Goal: Obtain resource: Obtain resource

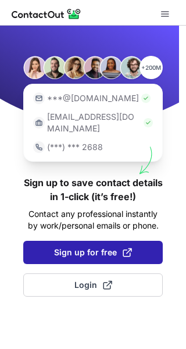
click at [78, 247] on span "Sign up for free" at bounding box center [93, 253] width 78 height 12
click at [95, 247] on span "Sign up for free" at bounding box center [93, 253] width 78 height 12
click at [23, 241] on button "Sign up for free" at bounding box center [93, 252] width 140 height 23
click at [95, 247] on span "Sign up for free" at bounding box center [93, 253] width 78 height 12
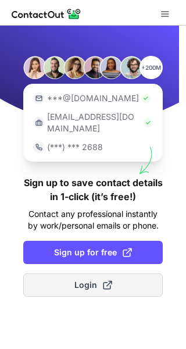
click at [98, 279] on span "Login" at bounding box center [94, 285] width 38 height 12
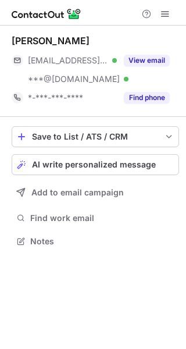
scroll to position [233, 186]
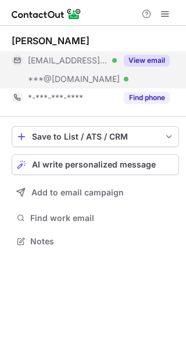
click at [133, 63] on button "View email" at bounding box center [147, 61] width 46 height 12
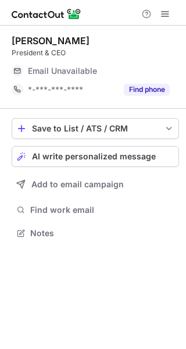
scroll to position [225, 186]
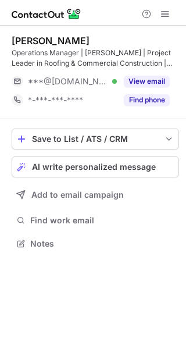
scroll to position [236, 186]
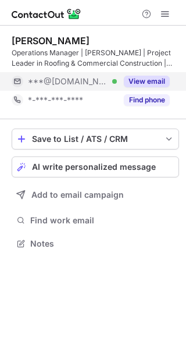
click at [136, 84] on button "View email" at bounding box center [147, 82] width 46 height 12
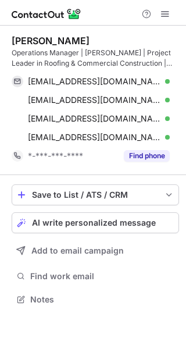
scroll to position [292, 186]
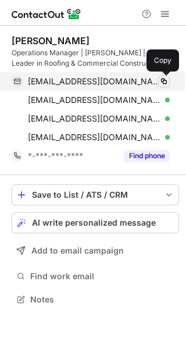
click at [166, 84] on span at bounding box center [163, 81] width 9 height 9
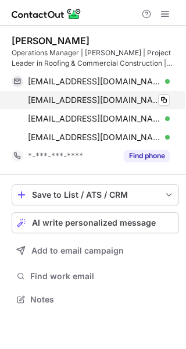
click at [170, 100] on div "[EMAIL_ADDRESS][DOMAIN_NAME] Verified Copy" at bounding box center [91, 100] width 158 height 19
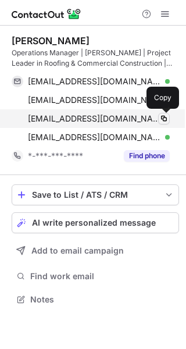
click at [159, 117] on span at bounding box center [163, 118] width 9 height 9
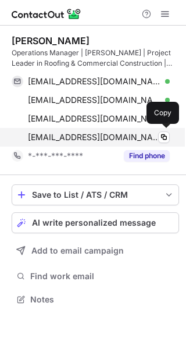
click at [158, 130] on div "[EMAIL_ADDRESS][DOMAIN_NAME] Verified Copy" at bounding box center [91, 137] width 158 height 19
